Goal: Entertainment & Leisure: Consume media (video, audio)

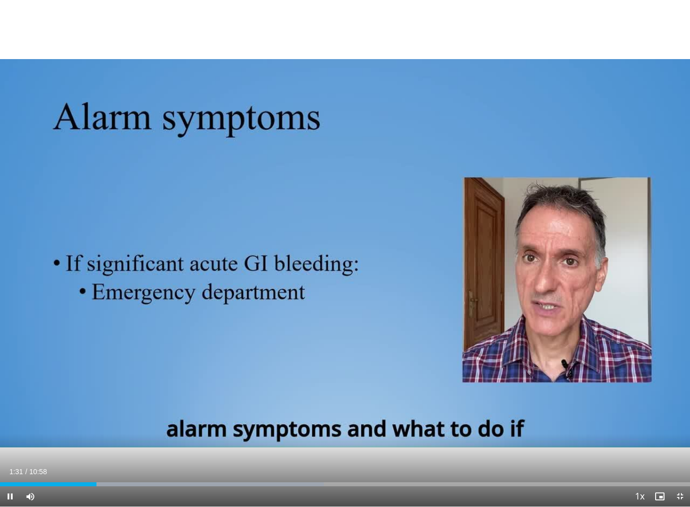
click at [99, 22] on div "10 seconds Tap to unmute" at bounding box center [345, 253] width 690 height 507
click at [369, 456] on div "Current Time 1:50 / Duration 10:58 Pause Skip Backward Skip Forward Mute Loaded…" at bounding box center [345, 496] width 690 height 20
click at [374, 400] on div "10 seconds Tap to unmute" at bounding box center [345, 253] width 690 height 507
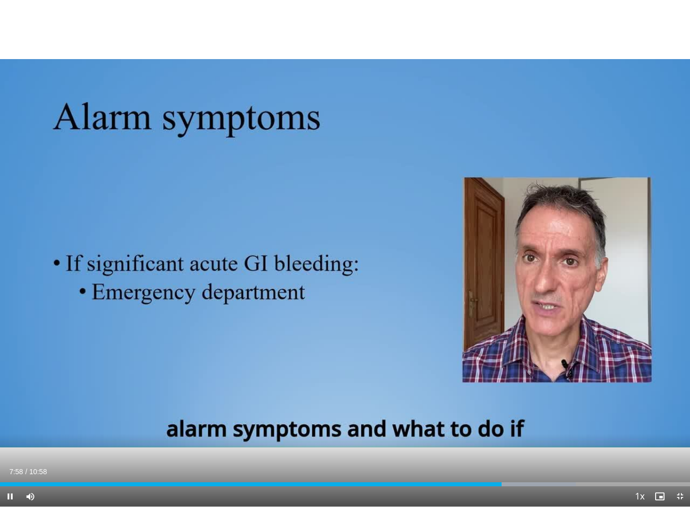
click at [397, 456] on div "Loaded : 83.48%" at bounding box center [345, 482] width 690 height 10
click at [439, 150] on div "10 seconds Tap to unmute" at bounding box center [345, 253] width 690 height 507
click at [388, 320] on div "10 seconds Tap to unmute" at bounding box center [345, 253] width 690 height 507
click at [573, 398] on div "10 seconds Tap to unmute" at bounding box center [345, 253] width 690 height 507
click at [507, 456] on div "Loaded : 97.68%" at bounding box center [345, 482] width 690 height 10
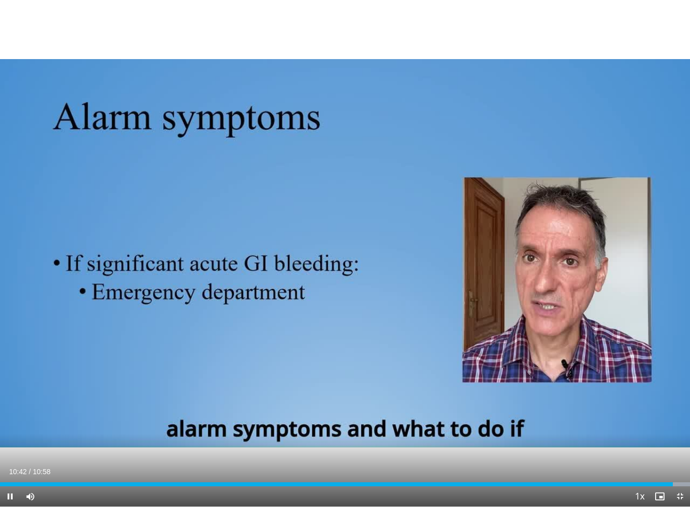
click at [567, 326] on div "10 seconds Tap to unmute" at bounding box center [345, 253] width 690 height 507
click at [680, 456] on span "Video Player" at bounding box center [680, 496] width 20 height 20
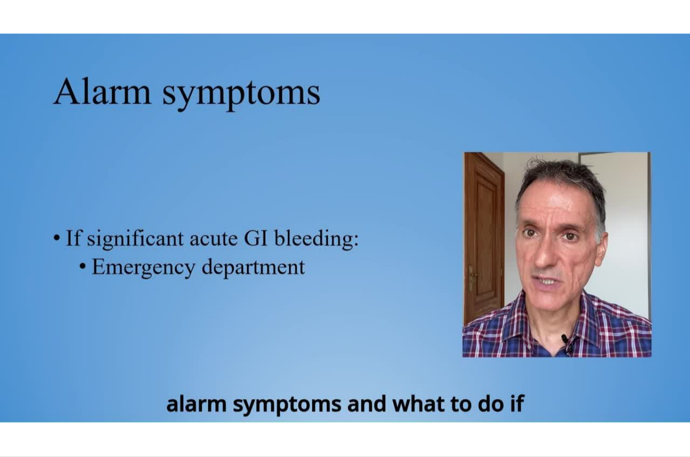
scroll to position [76, 0]
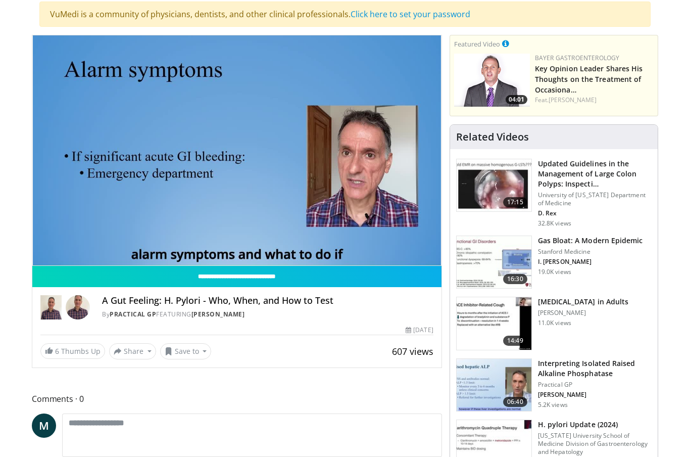
click at [77, 275] on input "**********" at bounding box center [236, 276] width 409 height 21
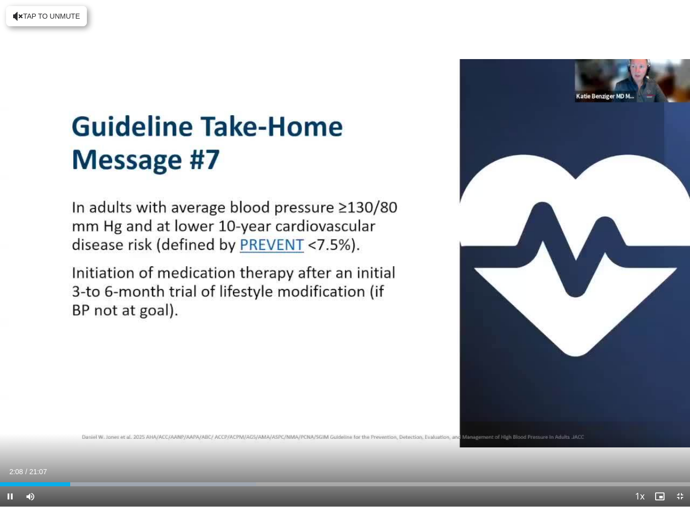
click at [274, 456] on div "Loaded : 37.09%" at bounding box center [345, 482] width 690 height 10
click at [17, 456] on span "Video Player" at bounding box center [10, 496] width 20 height 20
